Goal: Transaction & Acquisition: Download file/media

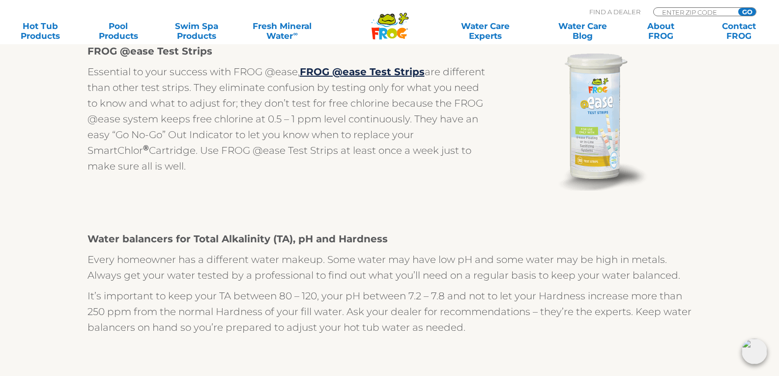
scroll to position [147, 0]
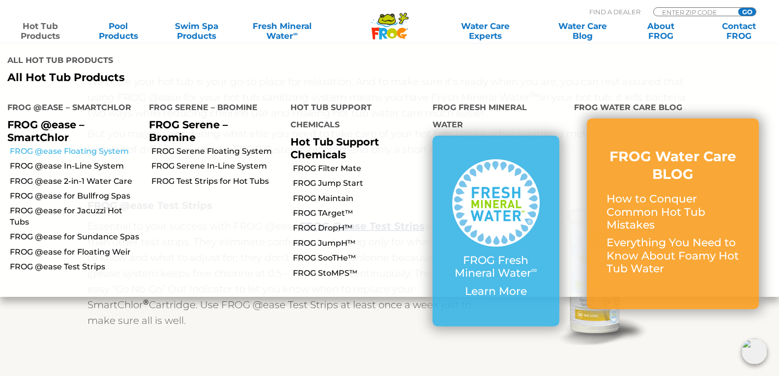
click at [52, 146] on link "FROG @ease Floating System" at bounding box center [76, 151] width 132 height 11
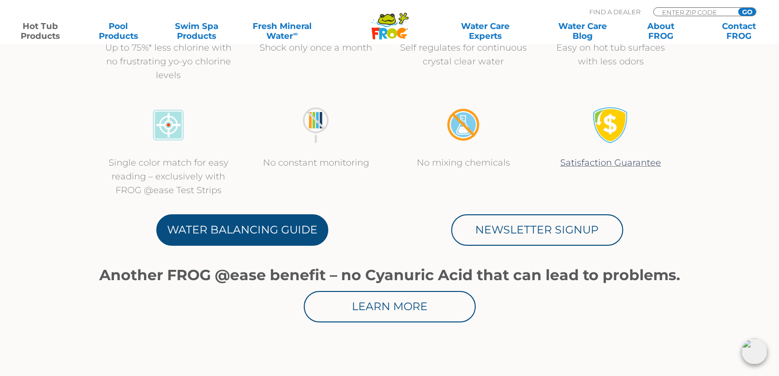
scroll to position [442, 0]
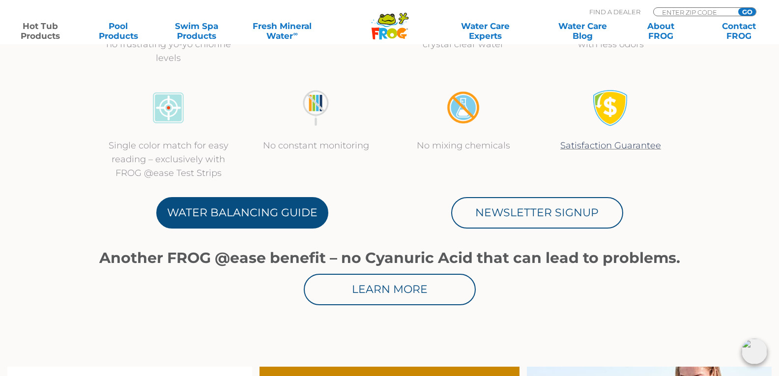
click at [237, 216] on link "Water Balancing Guide" at bounding box center [242, 212] width 172 height 31
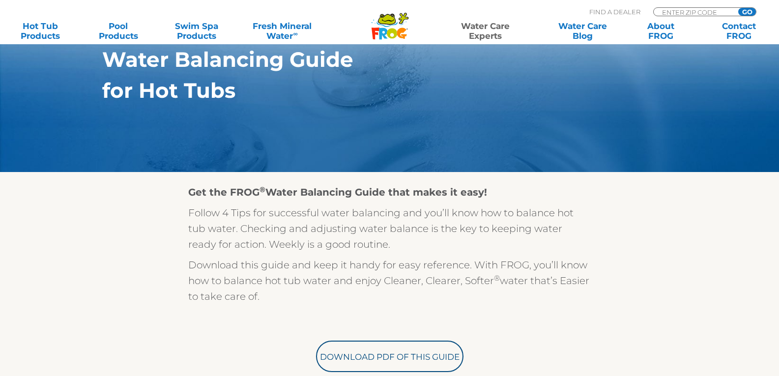
scroll to position [344, 0]
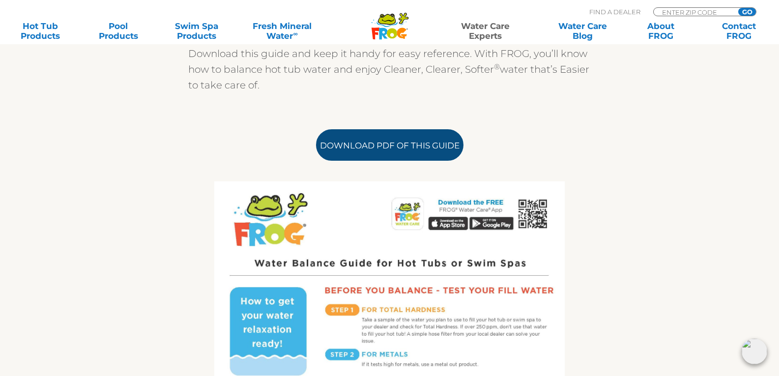
click at [363, 144] on link "Download PDF of this Guide" at bounding box center [389, 144] width 147 height 31
